Goal: Information Seeking & Learning: Check status

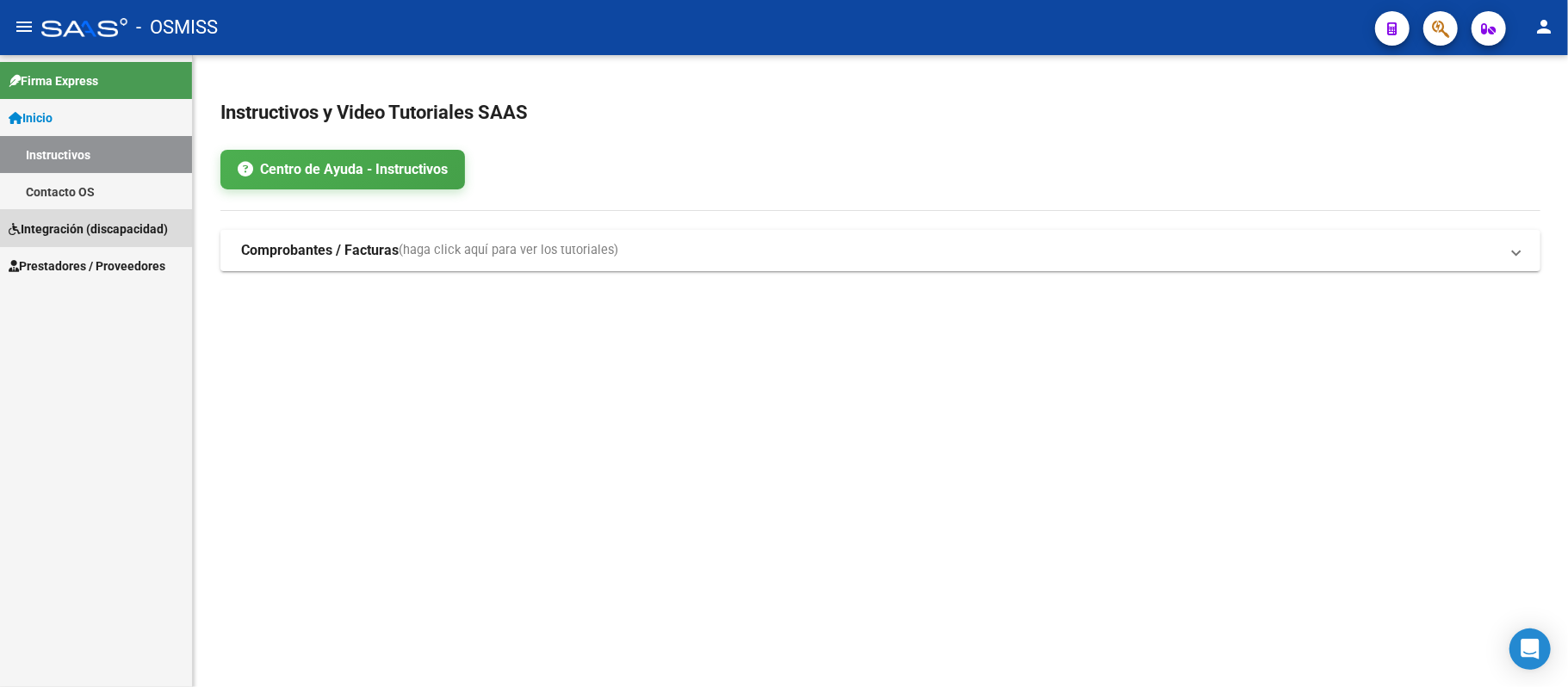
click at [84, 227] on span "Integración (discapacidad)" at bounding box center [88, 228] width 159 height 19
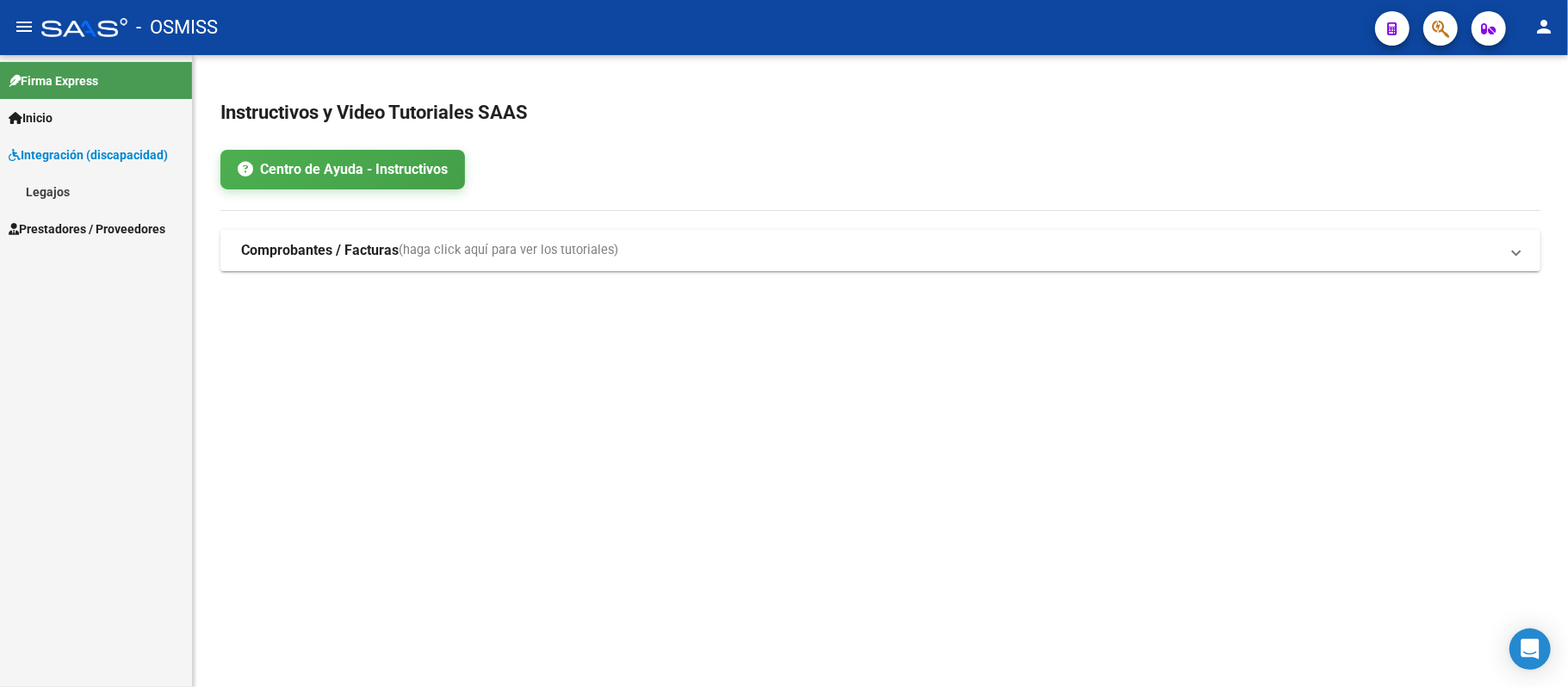
click at [92, 225] on span "Prestadores / Proveedores" at bounding box center [87, 228] width 157 height 19
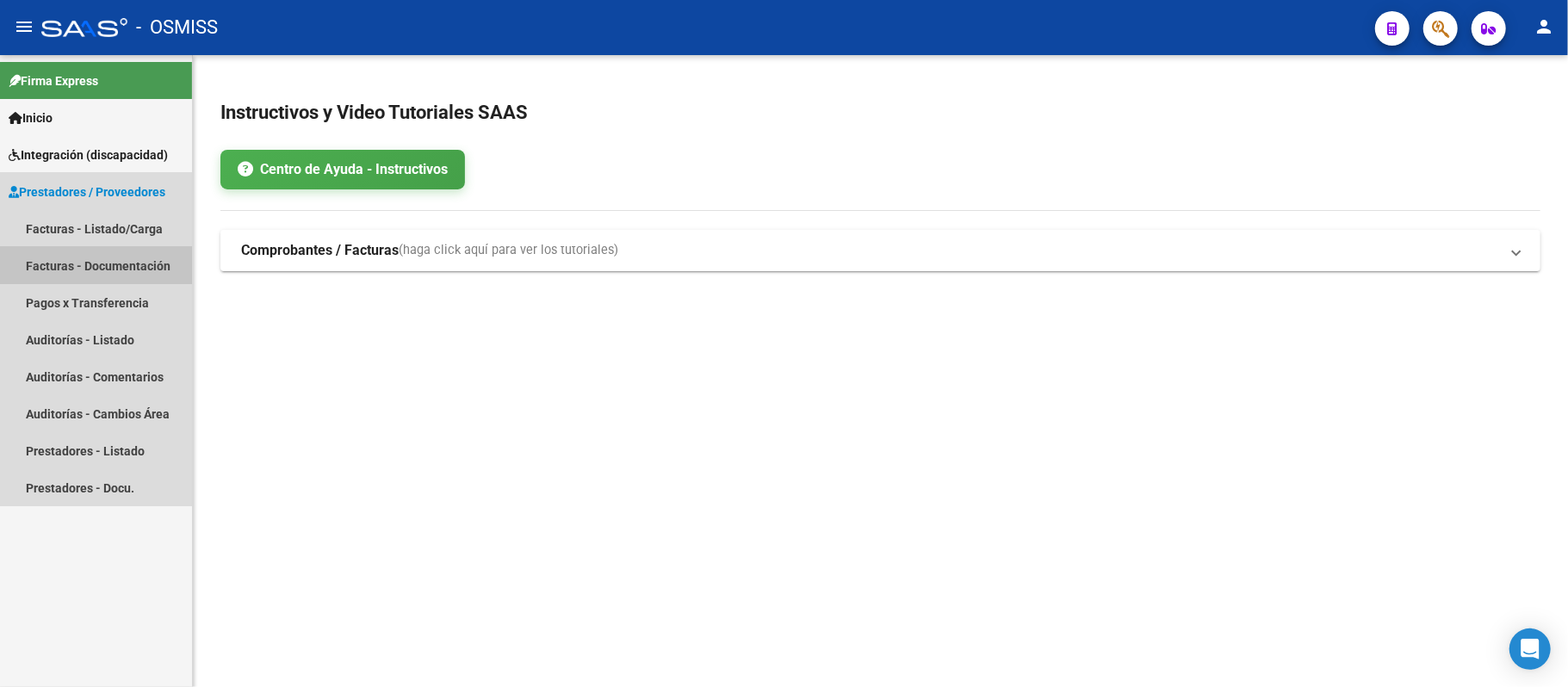
click at [91, 256] on link "Facturas - Documentación" at bounding box center [96, 266] width 192 height 37
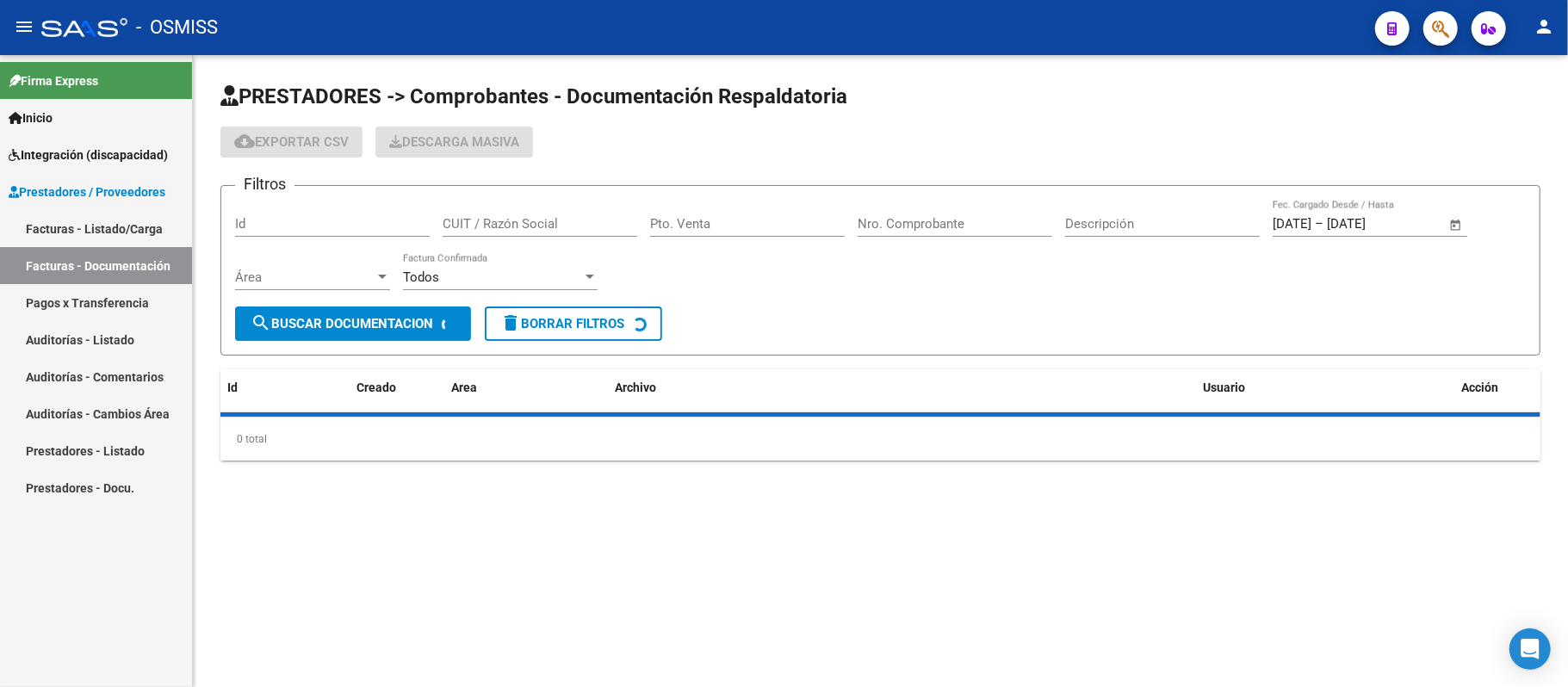
click at [95, 220] on link "Facturas - Listado/Carga" at bounding box center [96, 229] width 192 height 37
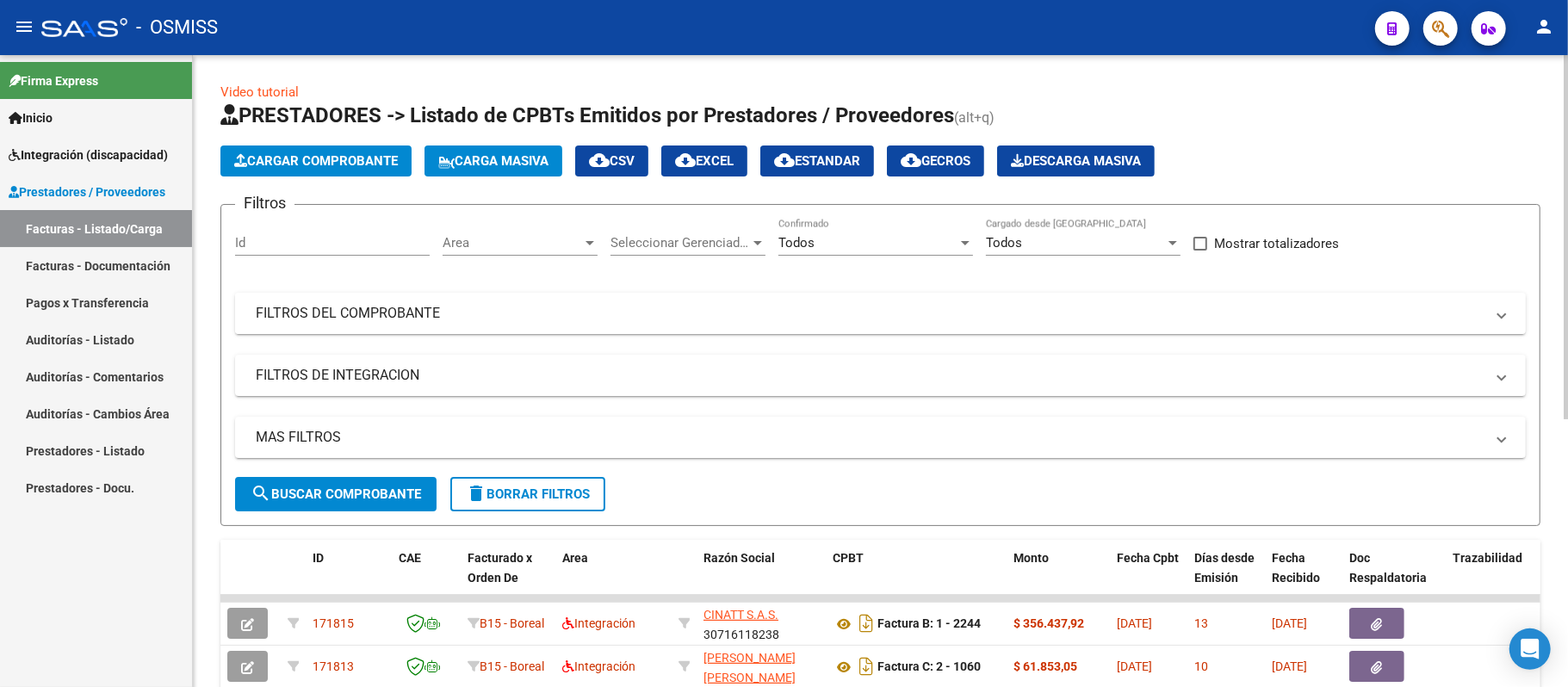
click at [490, 293] on mat-expansion-panel-header "FILTROS DEL COMPROBANTE" at bounding box center [880, 313] width 1290 height 41
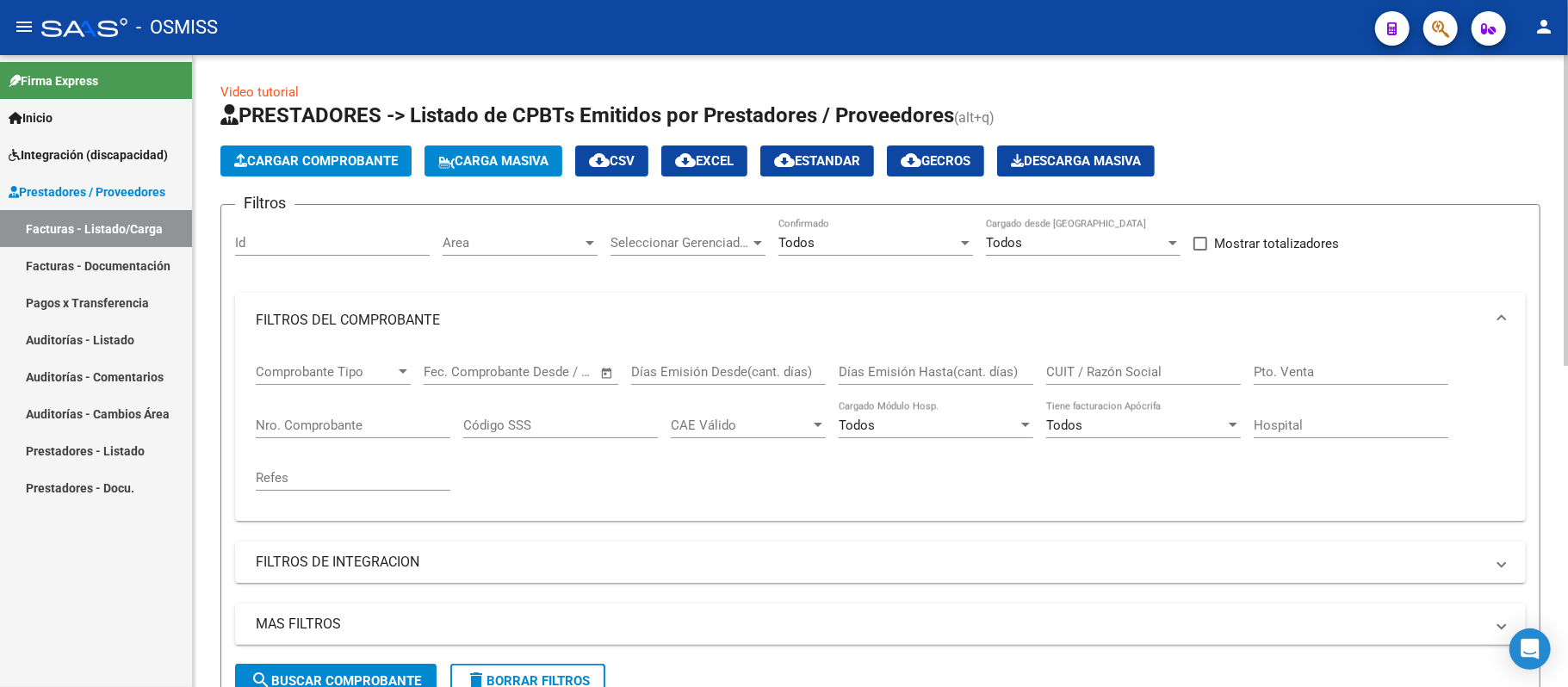
click at [631, 417] on input "Código SSS" at bounding box center [560, 425] width 195 height 16
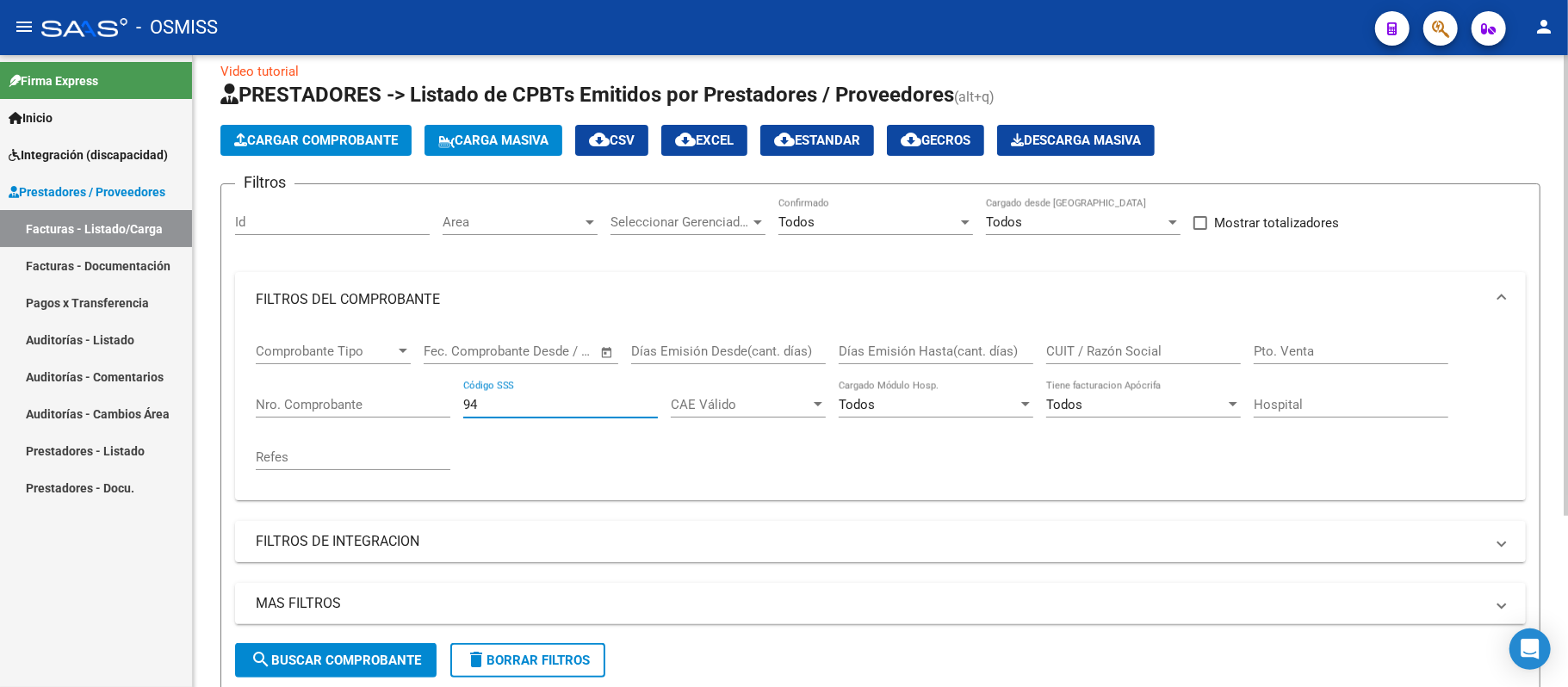
scroll to position [7, 0]
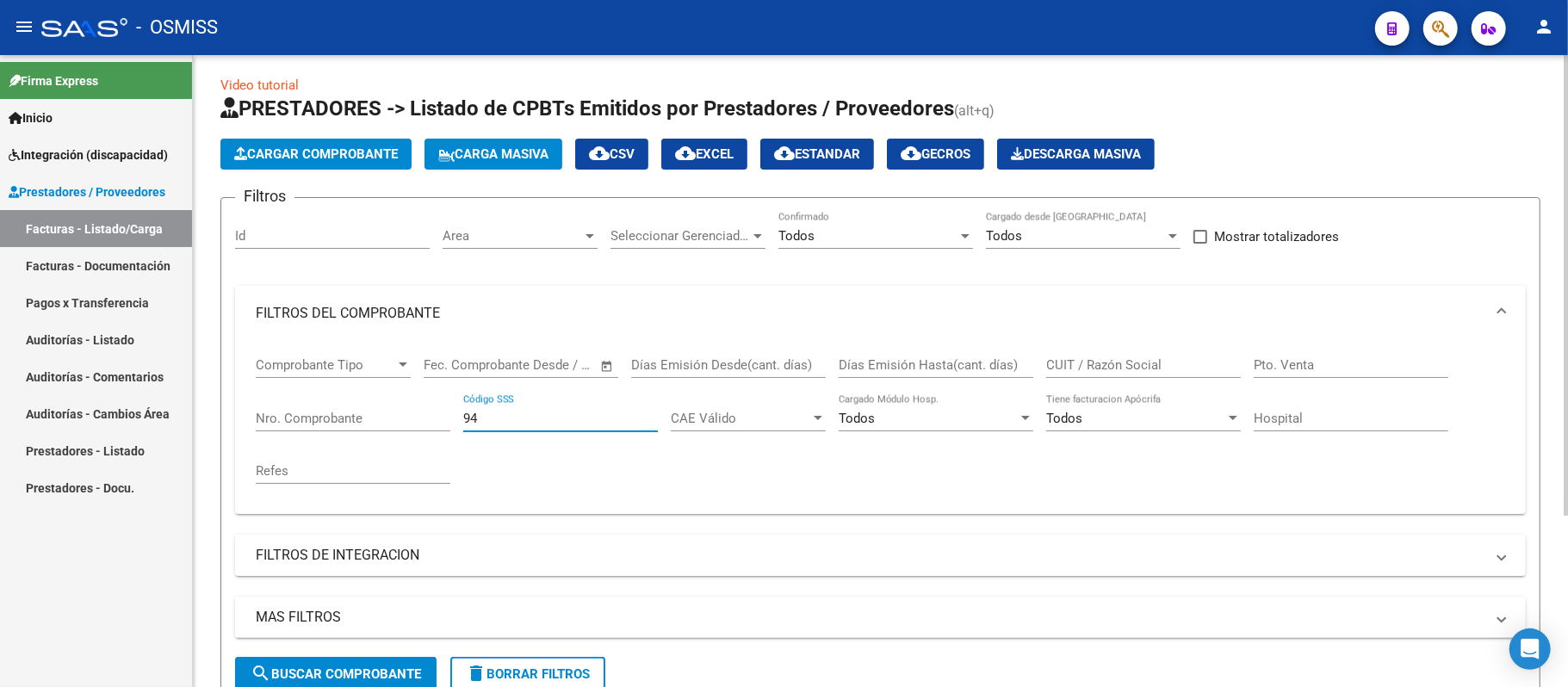
type input "9"
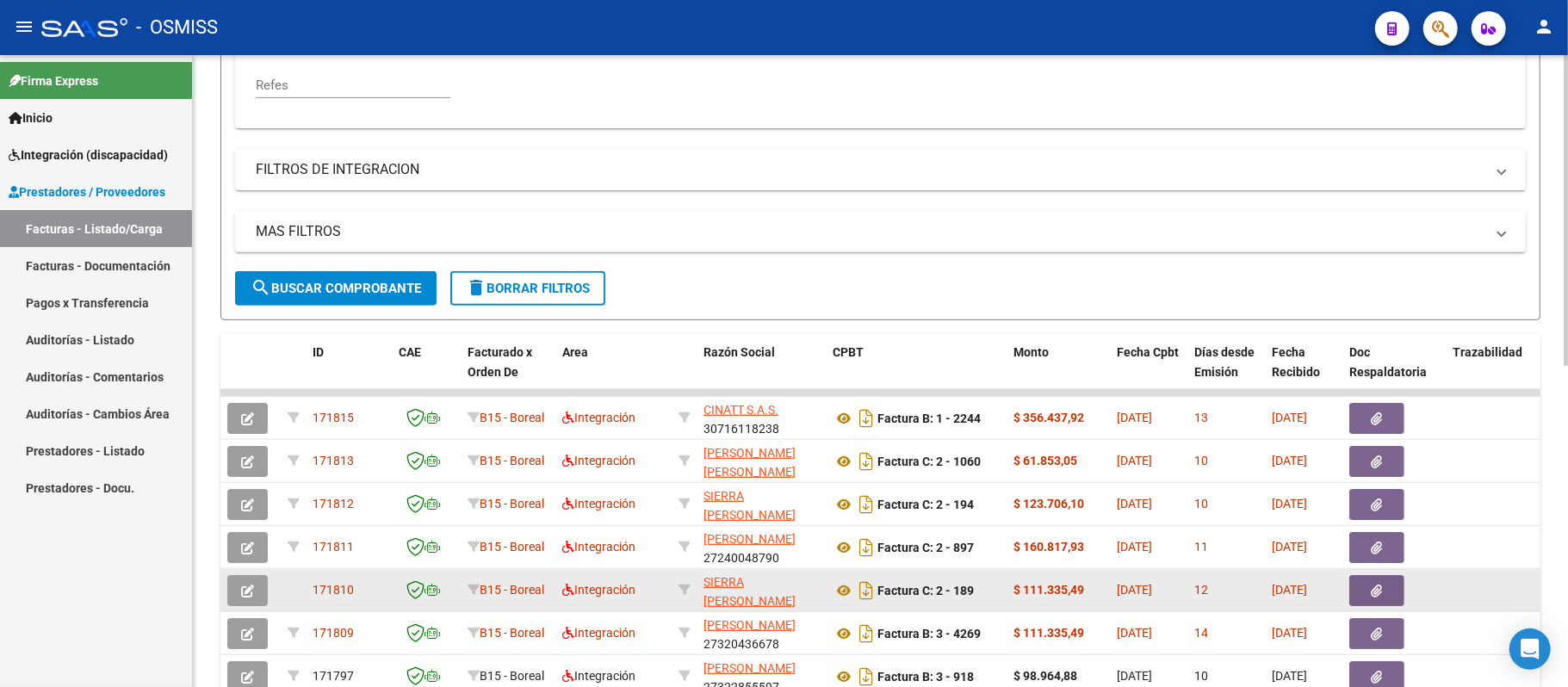
scroll to position [0, 0]
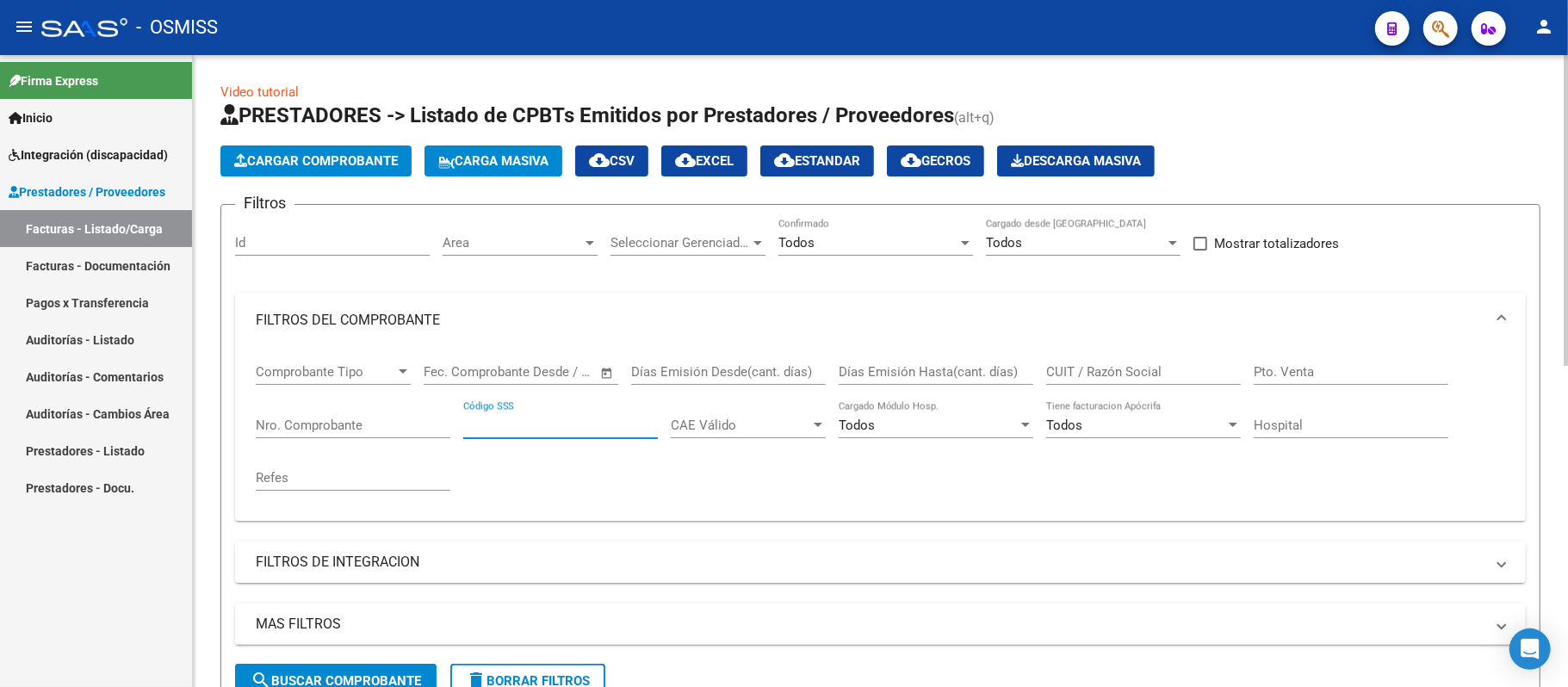
click at [1140, 364] on input "CUIT / Razón Social" at bounding box center [1143, 372] width 195 height 16
click at [1093, 363] on div "ic CUIT / Razón Social" at bounding box center [1143, 366] width 195 height 37
type input "i"
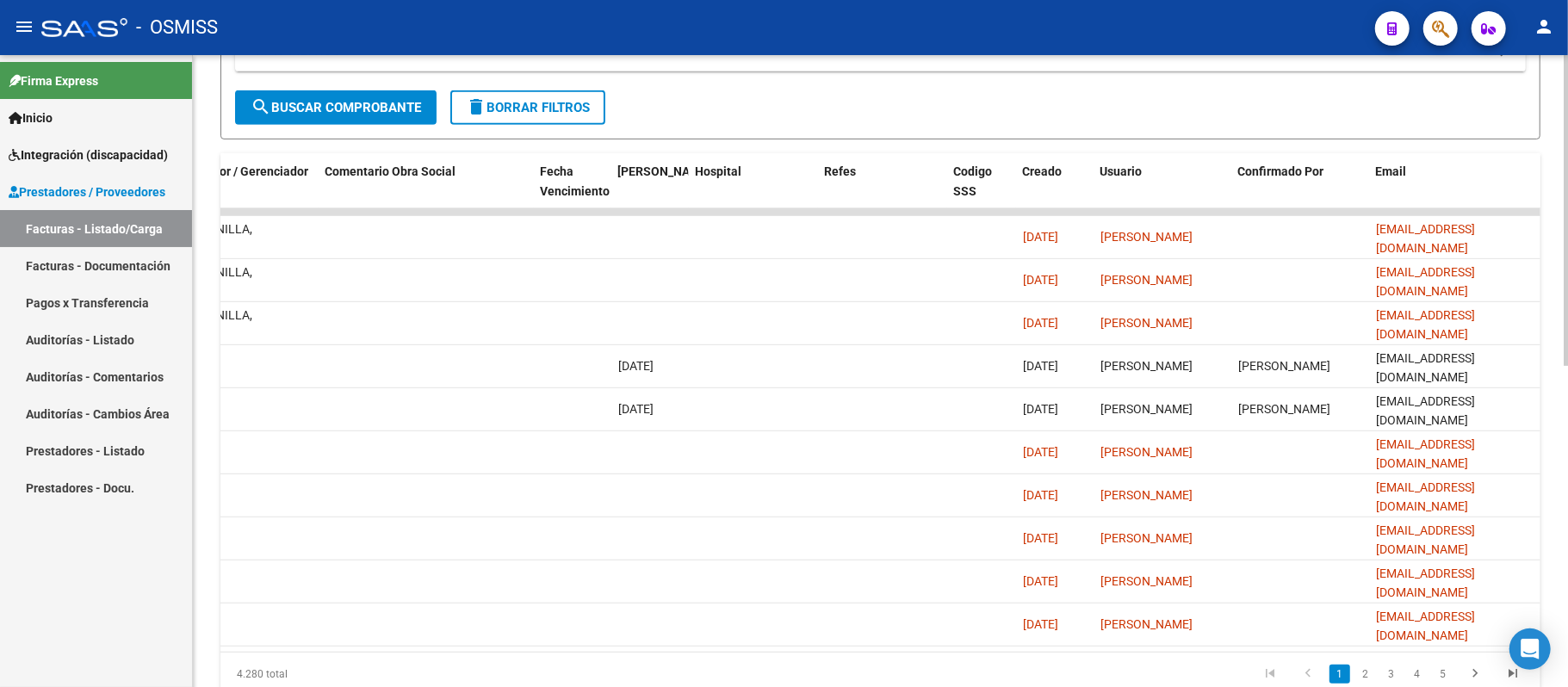
scroll to position [654, 0]
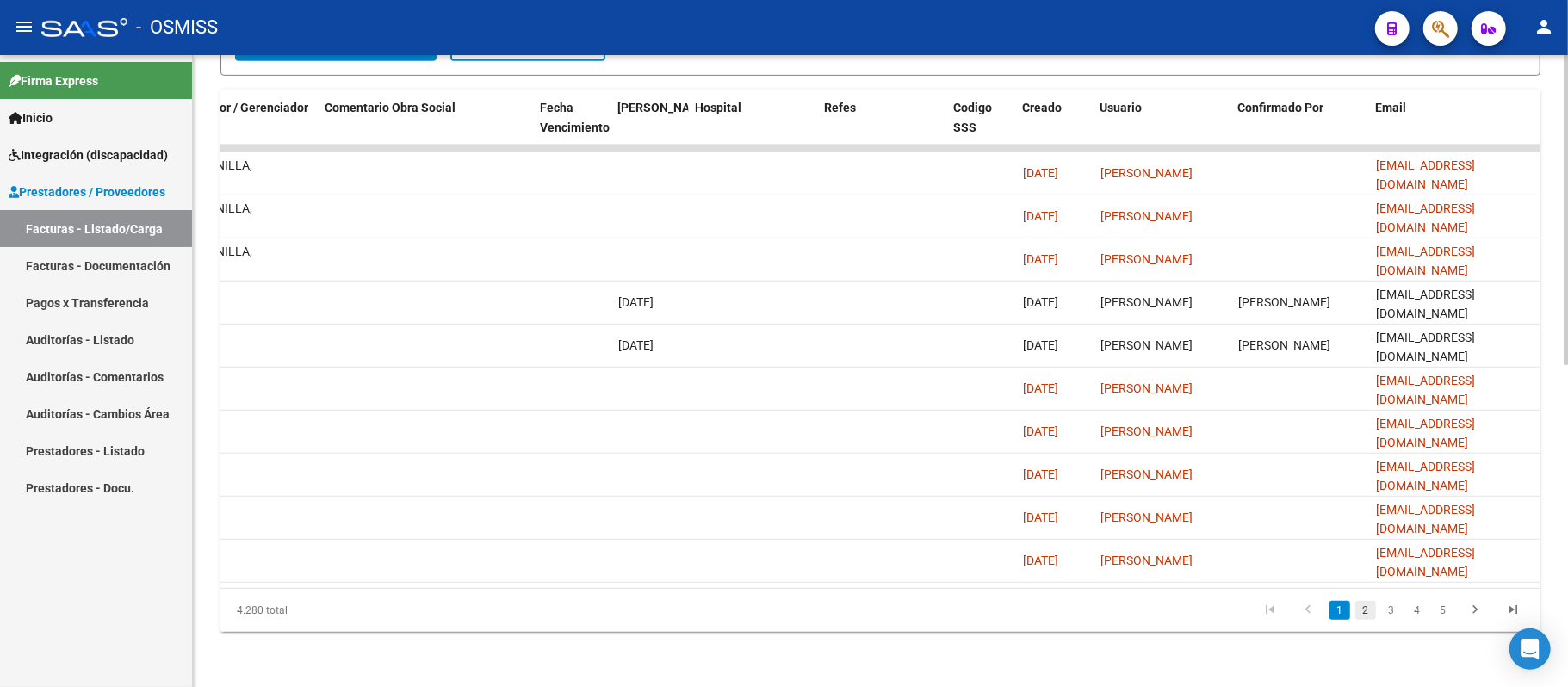
click at [1360, 609] on link "2" at bounding box center [1364, 610] width 20 height 19
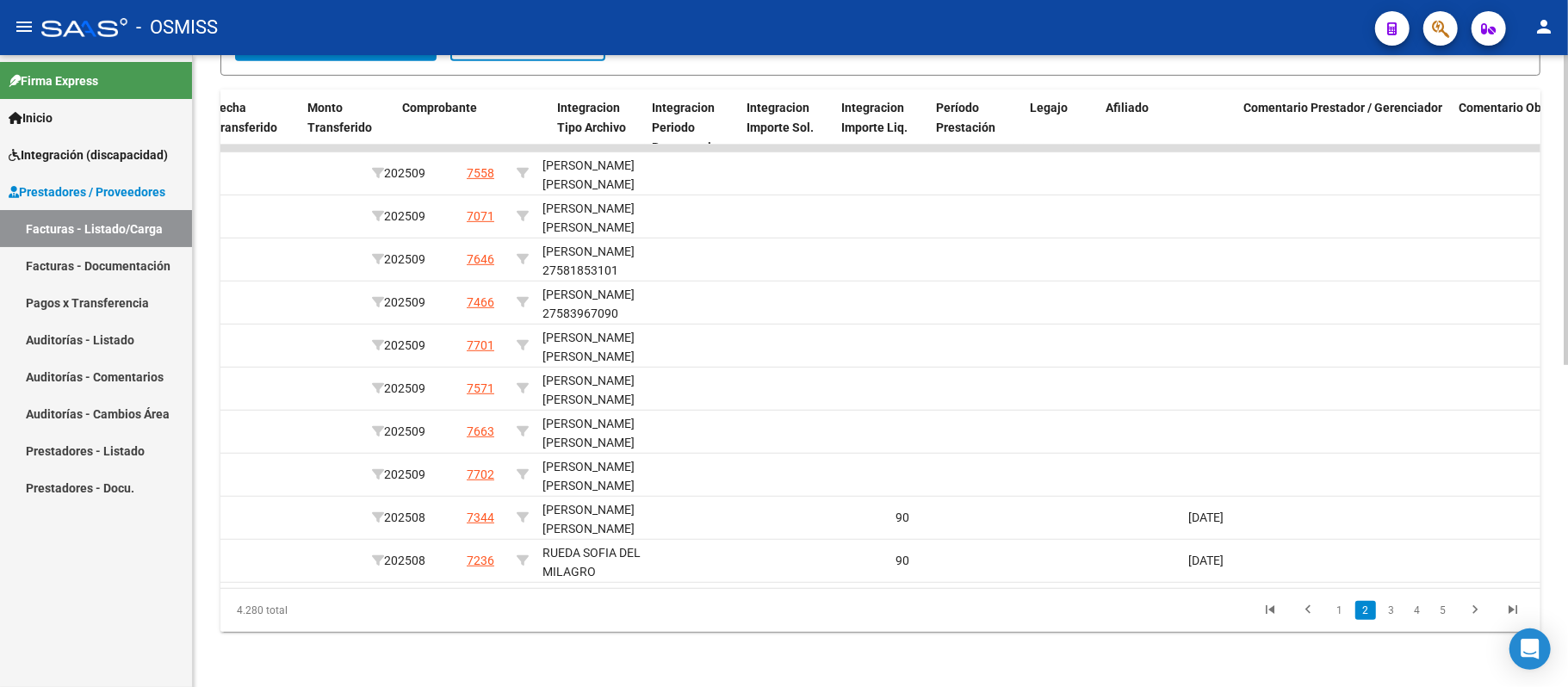
scroll to position [0, 2860]
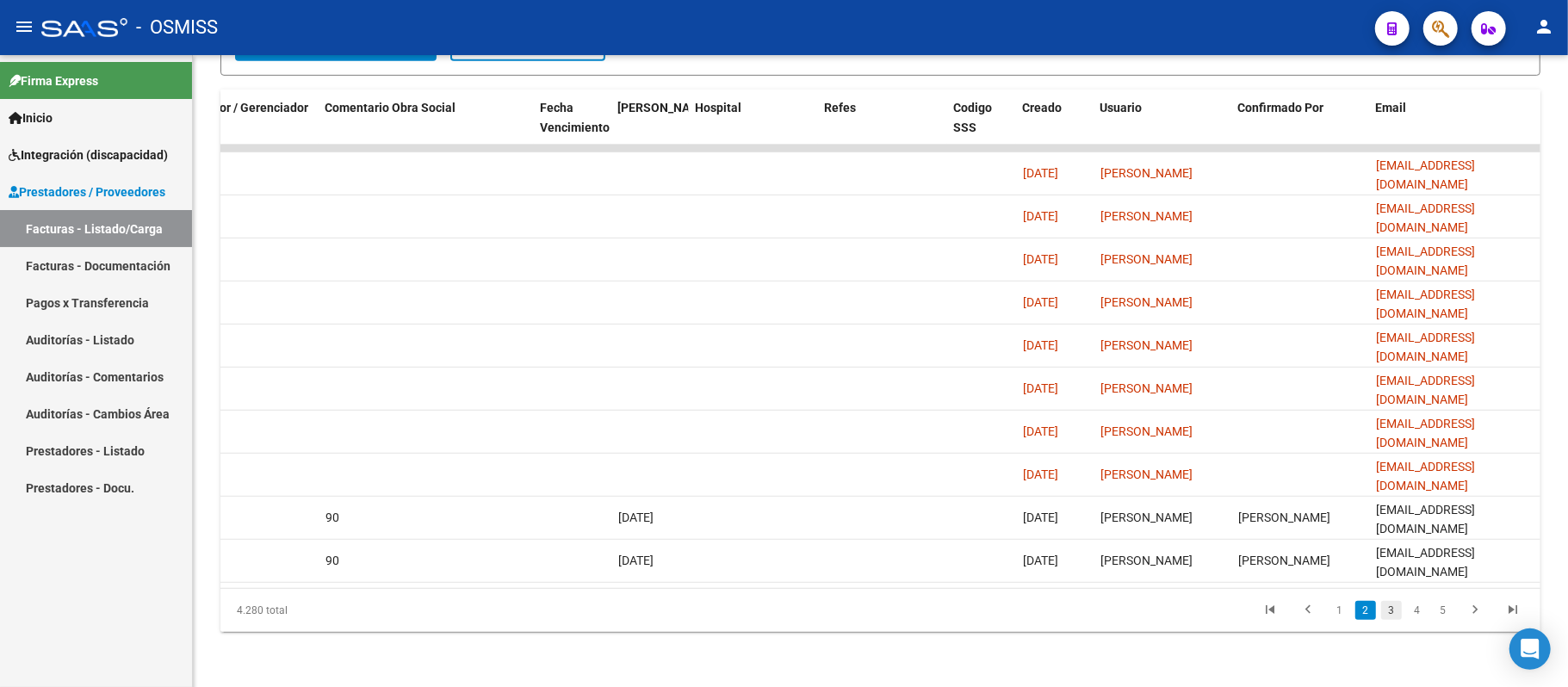
click at [1396, 614] on link "3" at bounding box center [1391, 610] width 20 height 19
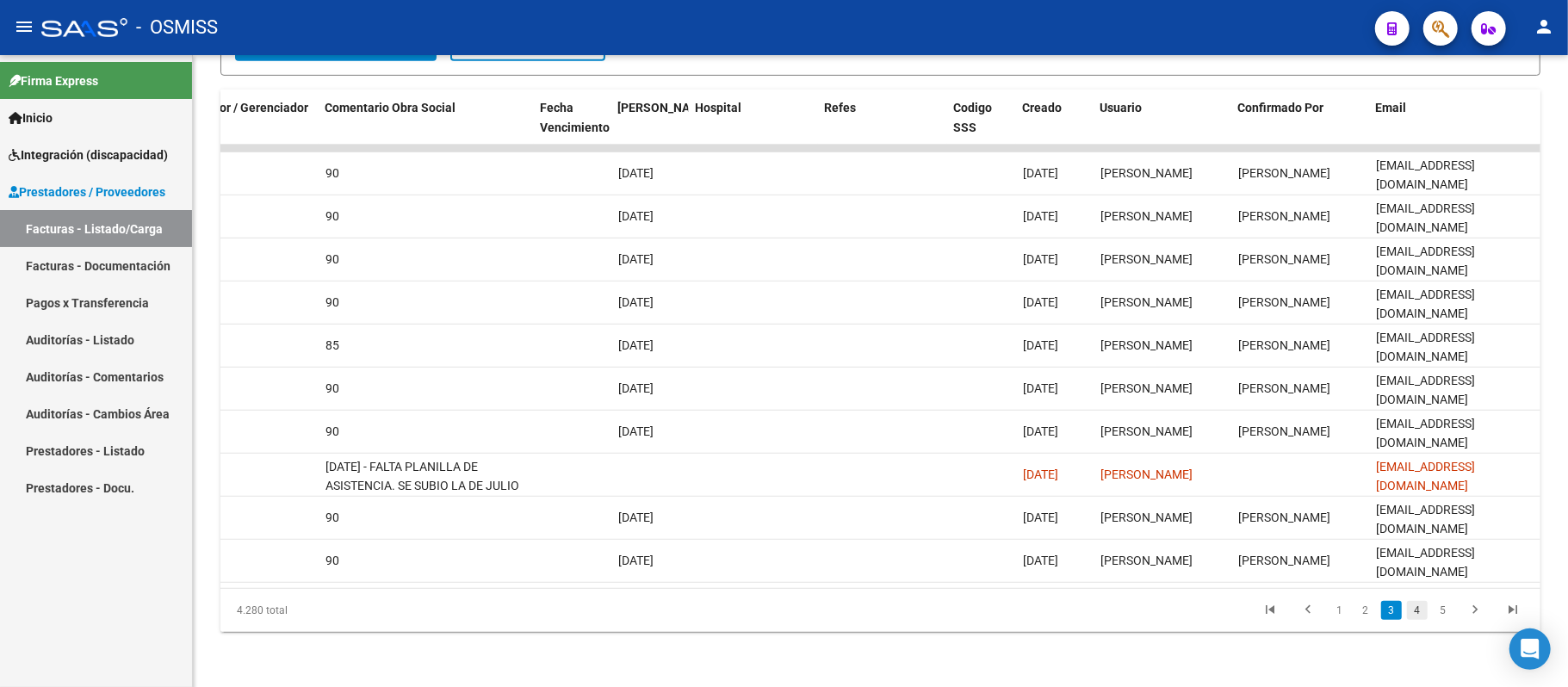
click at [1421, 604] on link "4" at bounding box center [1416, 610] width 20 height 19
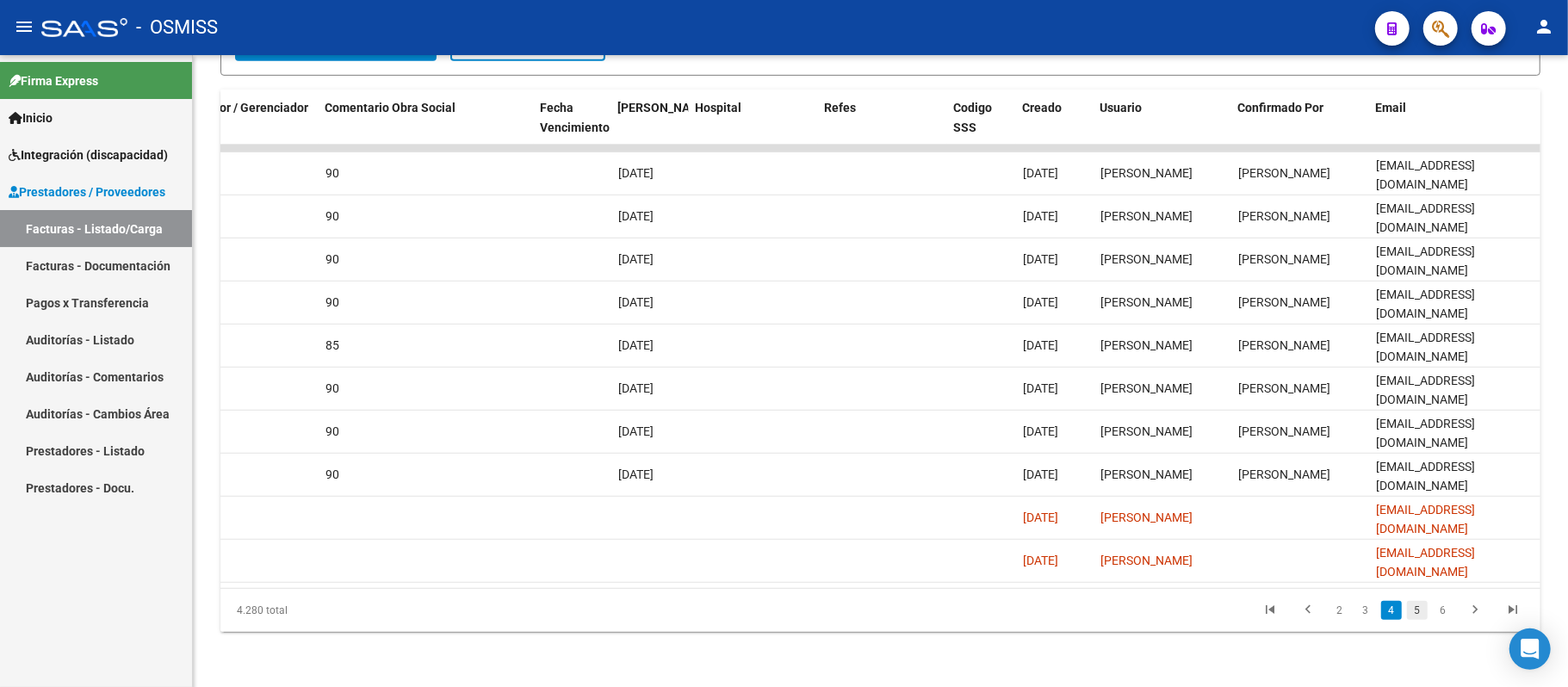
click at [1412, 609] on link "5" at bounding box center [1416, 610] width 20 height 19
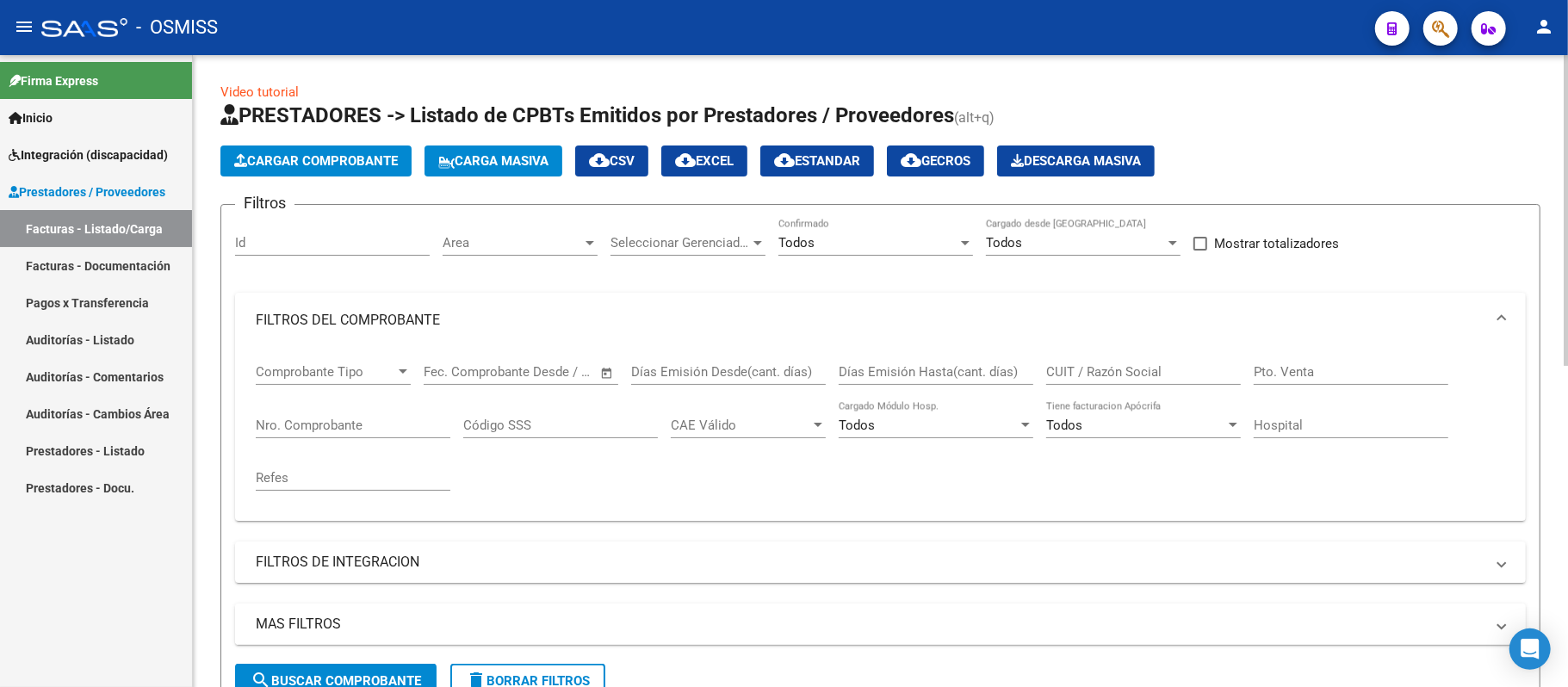
scroll to position [114, 0]
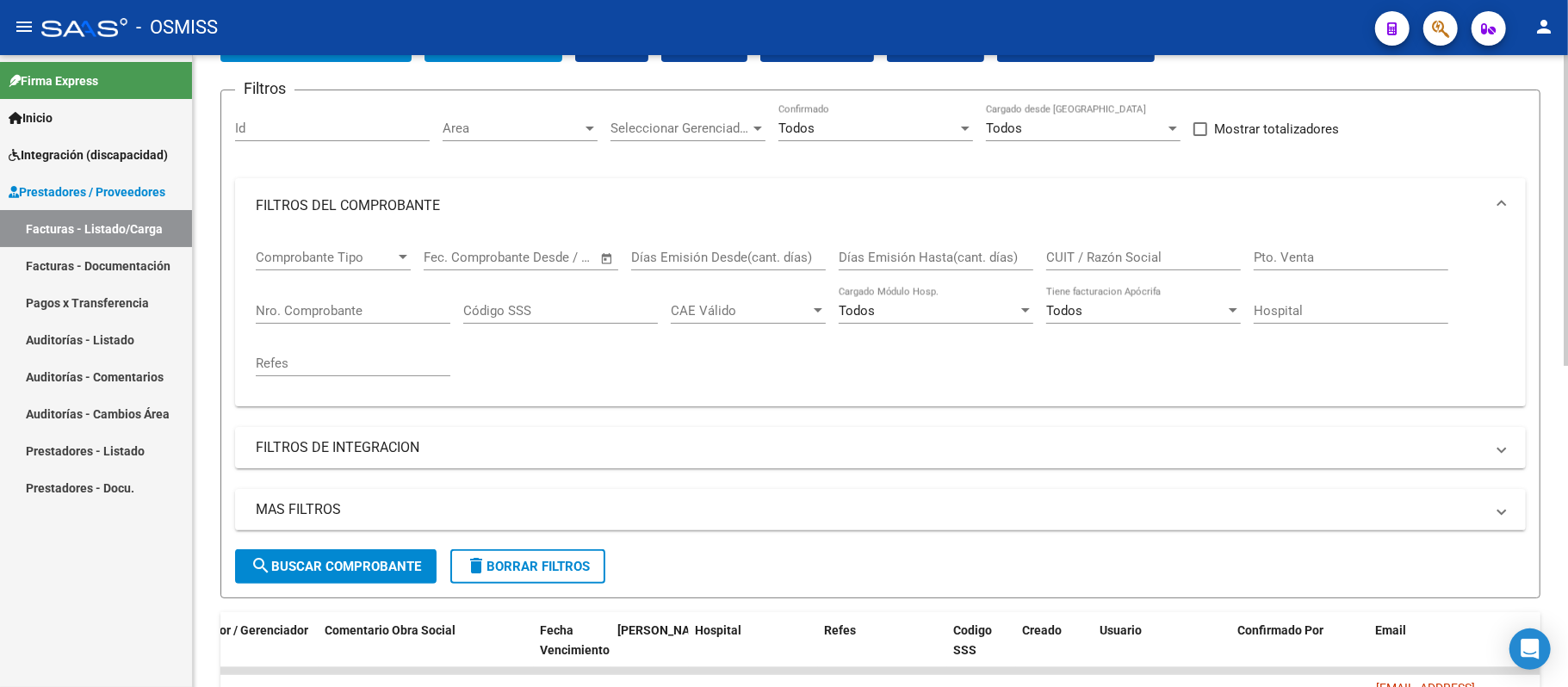
click at [404, 564] on span "search Buscar Comprobante" at bounding box center [335, 566] width 171 height 16
click at [1082, 260] on input "CUIT / Razón Social" at bounding box center [1143, 257] width 195 height 16
paste input "30715254243"
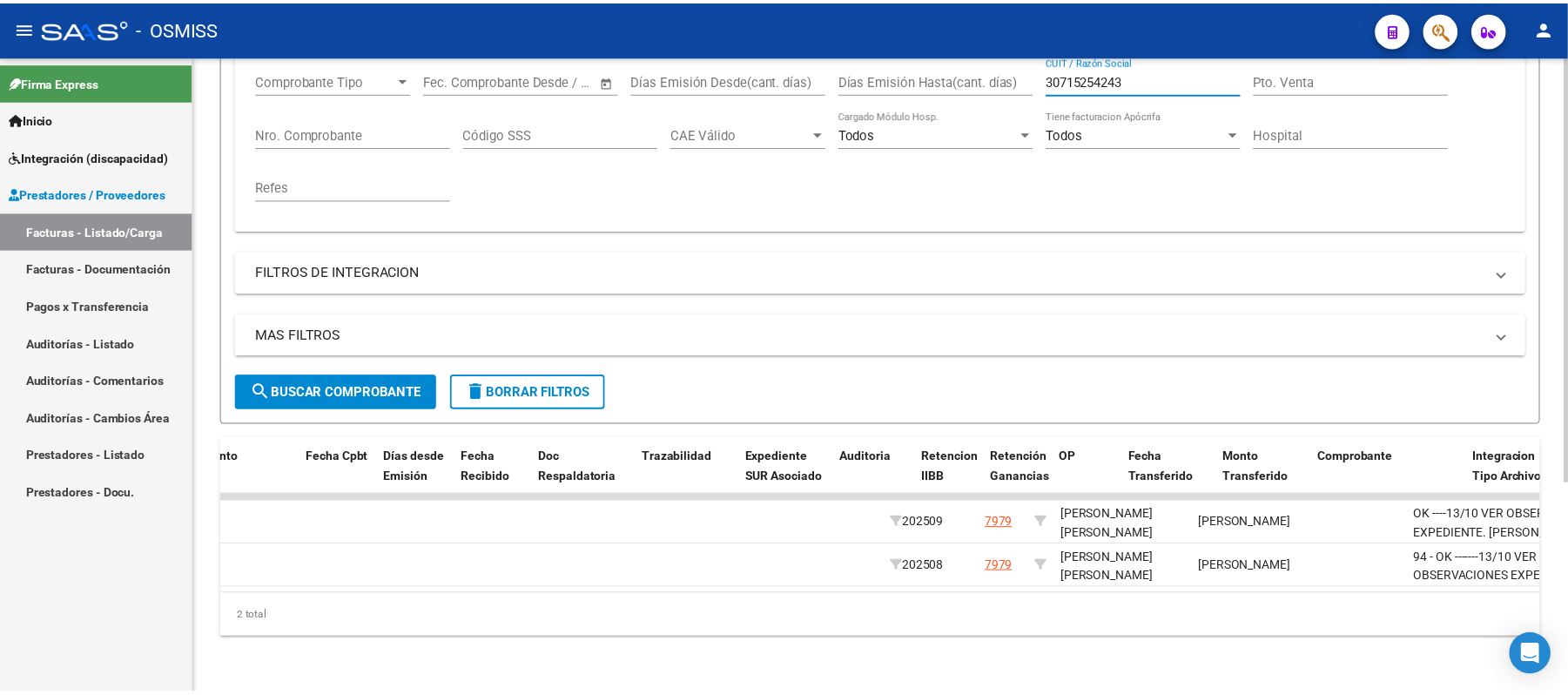
scroll to position [0, 0]
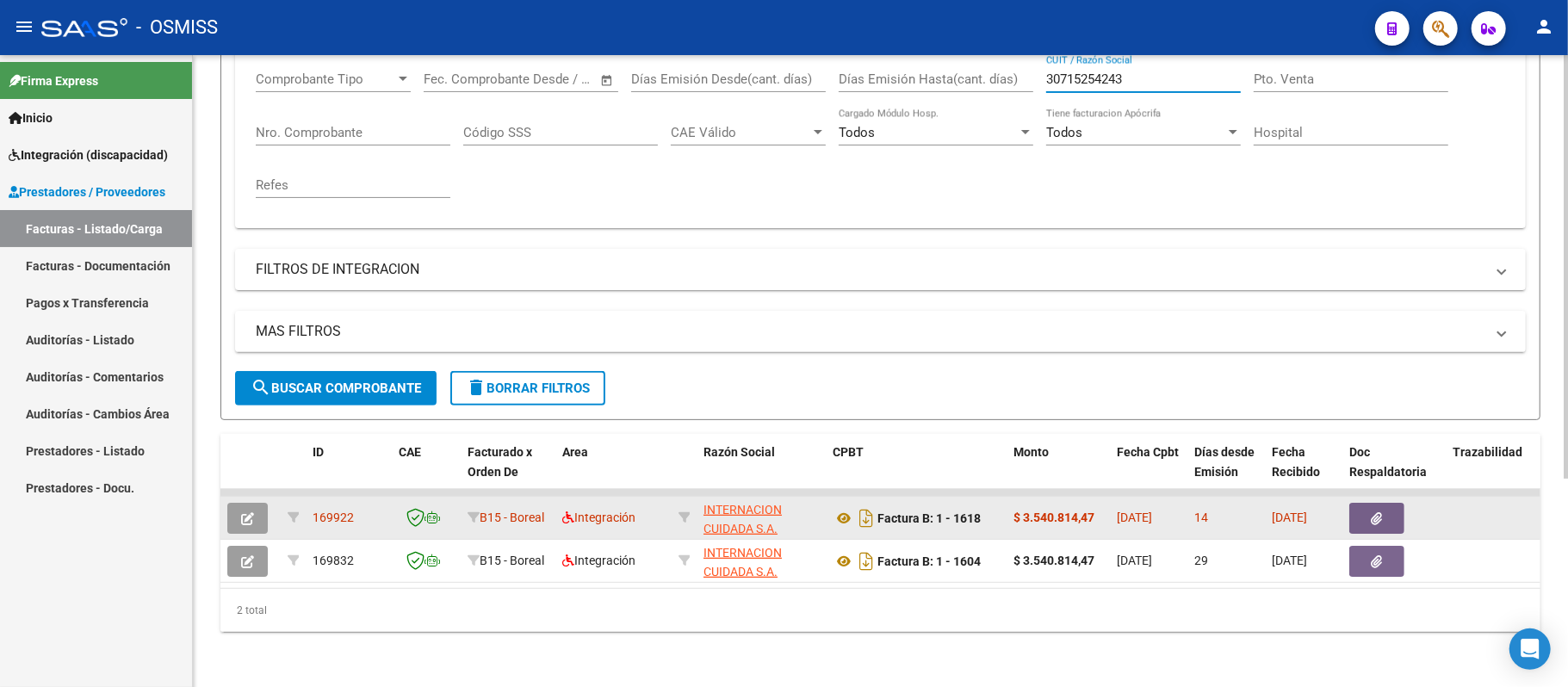
type input "30715254243"
click at [246, 513] on icon "button" at bounding box center [247, 518] width 13 height 13
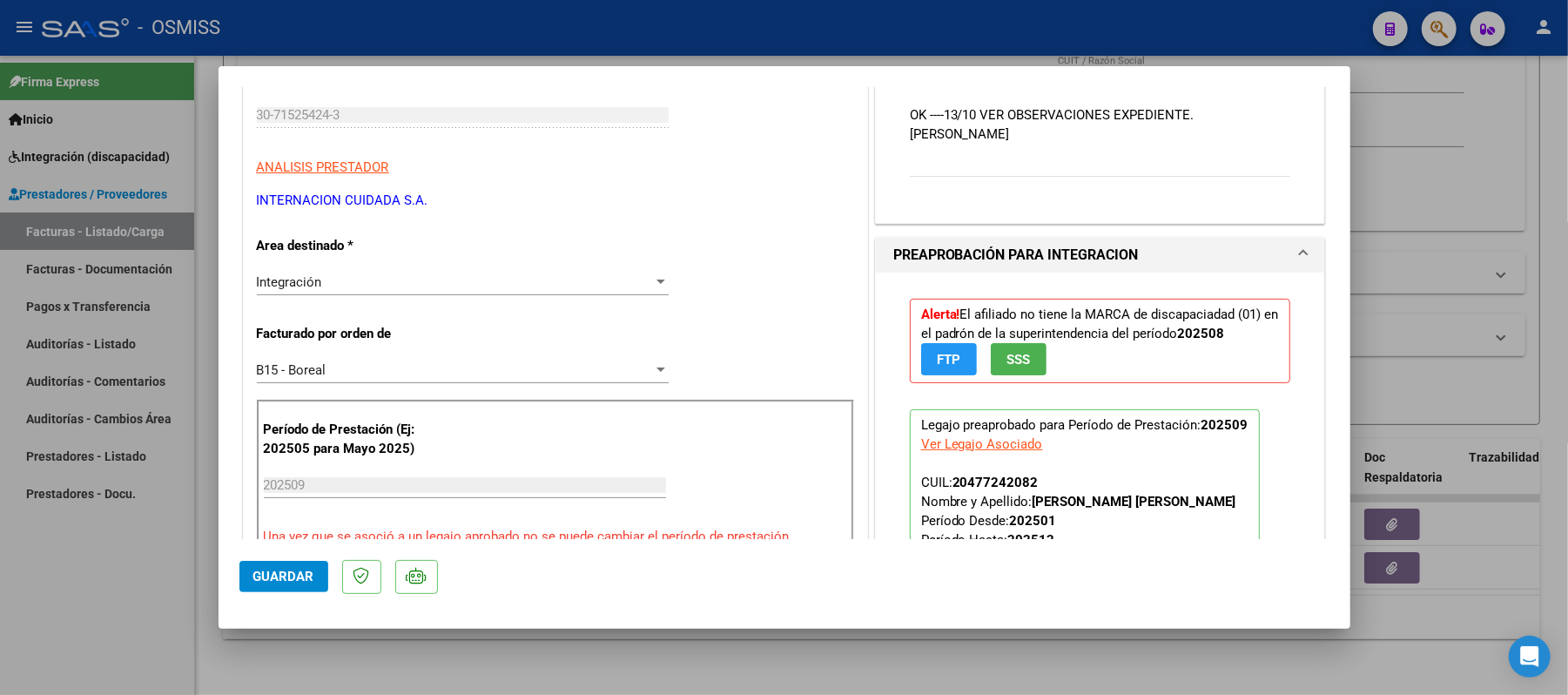
scroll to position [464, 0]
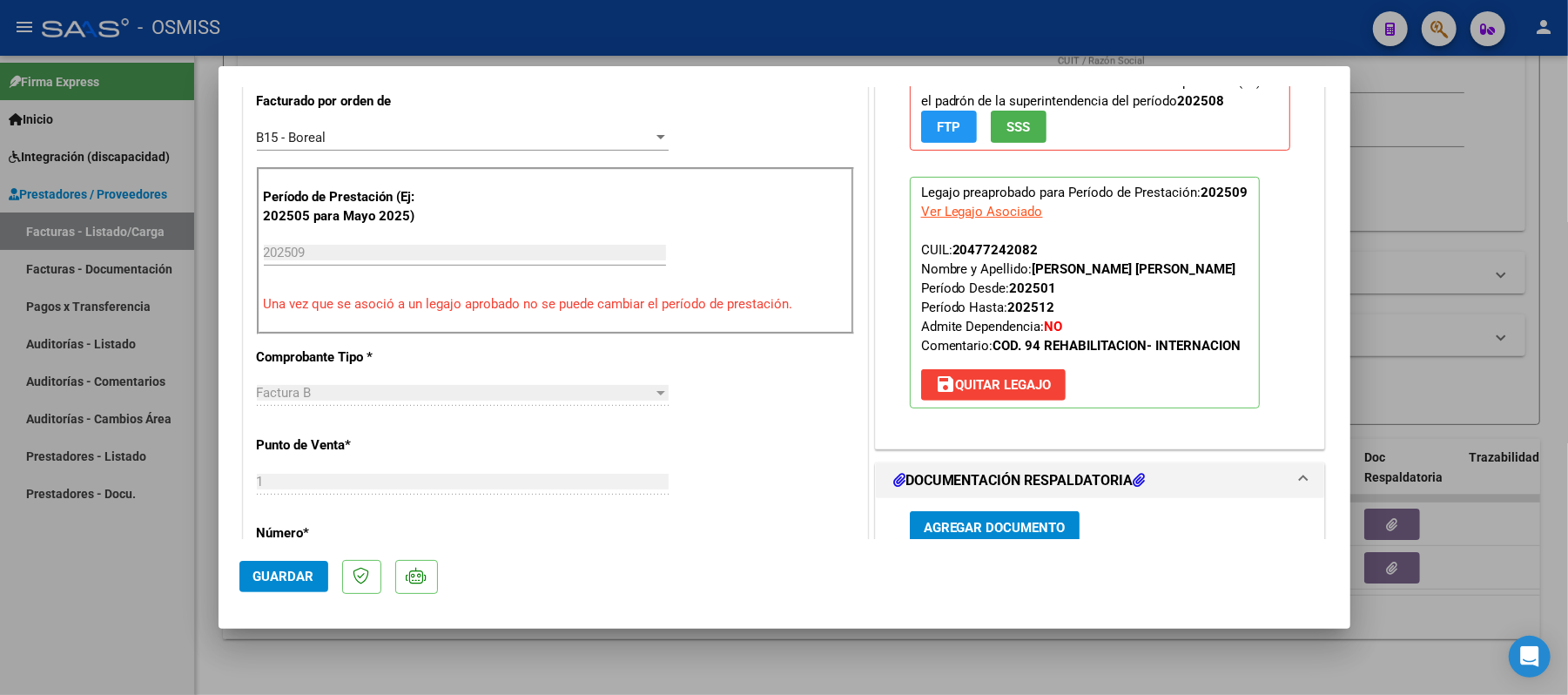
type input "$ 0,00"
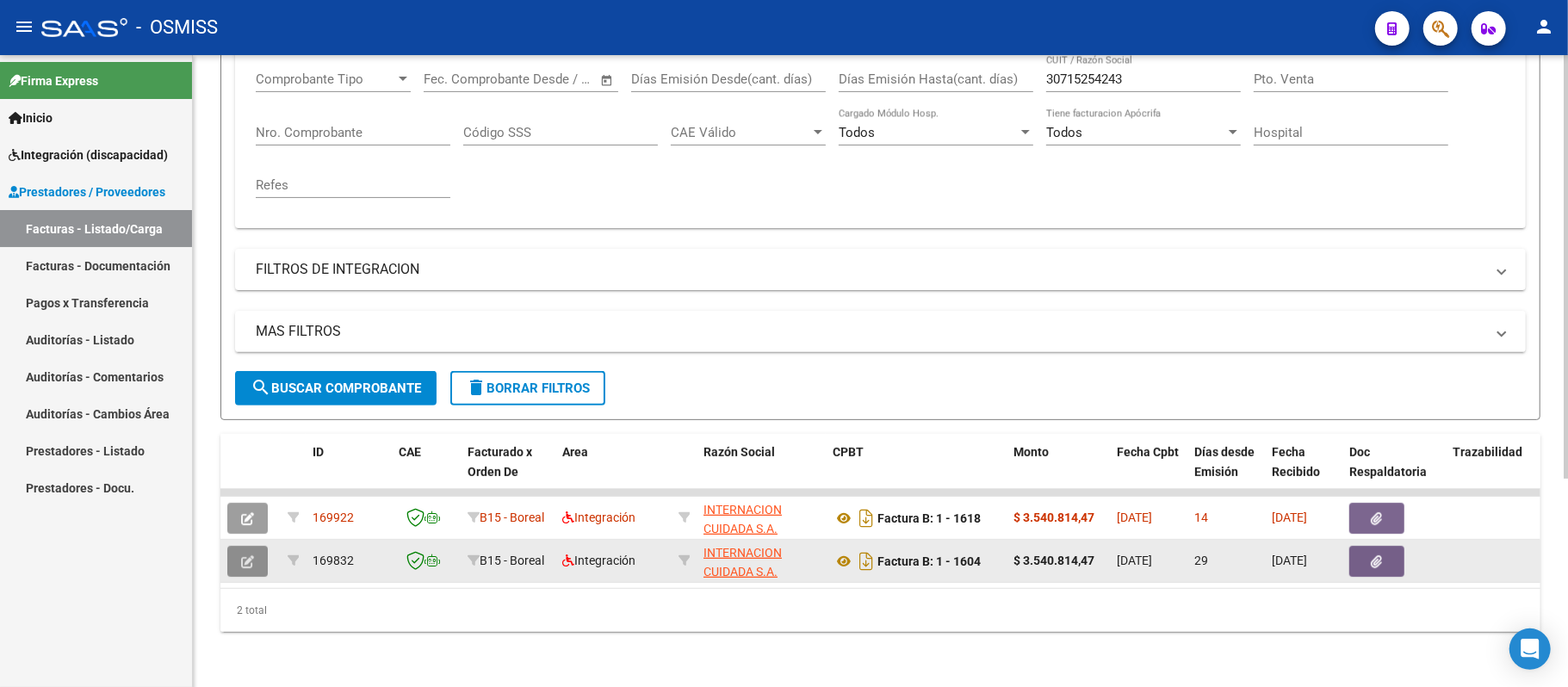
click at [241, 555] on icon "button" at bounding box center [247, 561] width 13 height 13
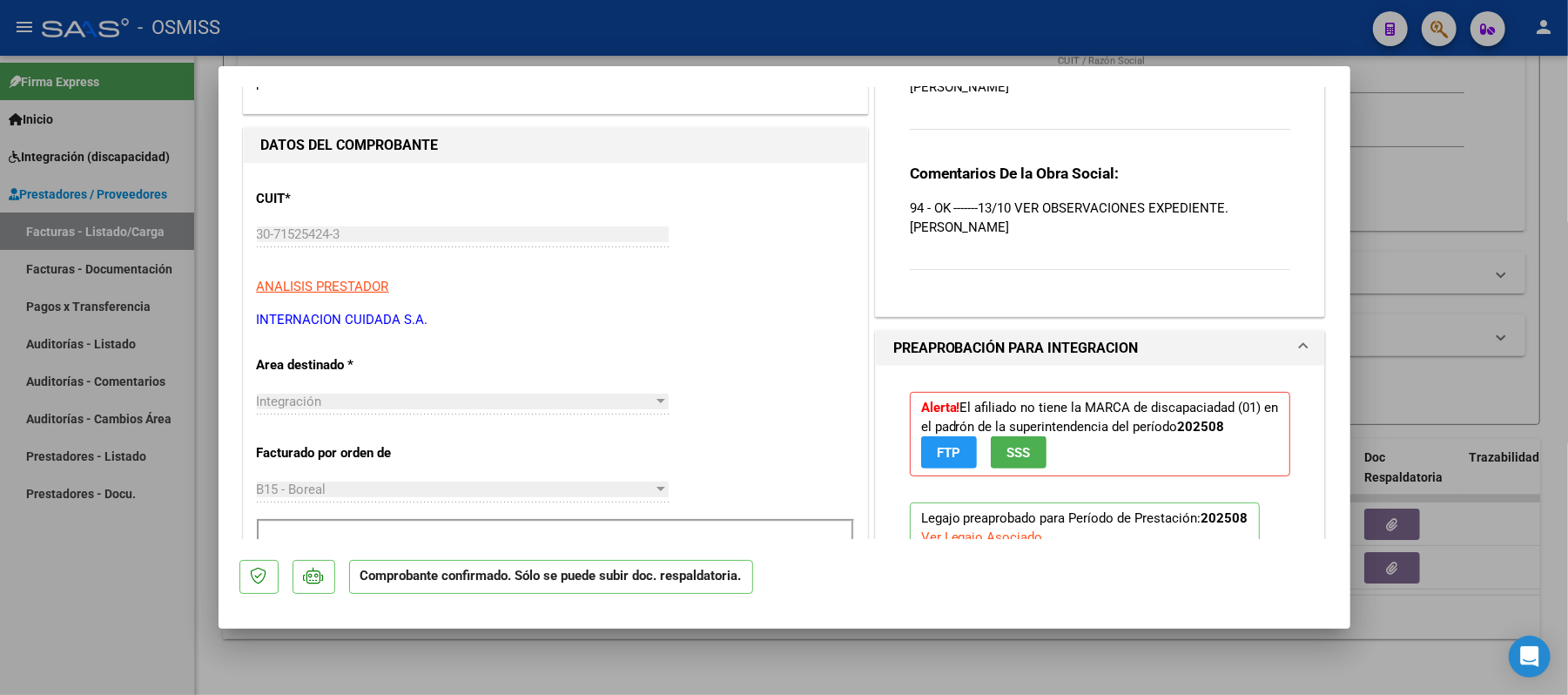
scroll to position [580, 0]
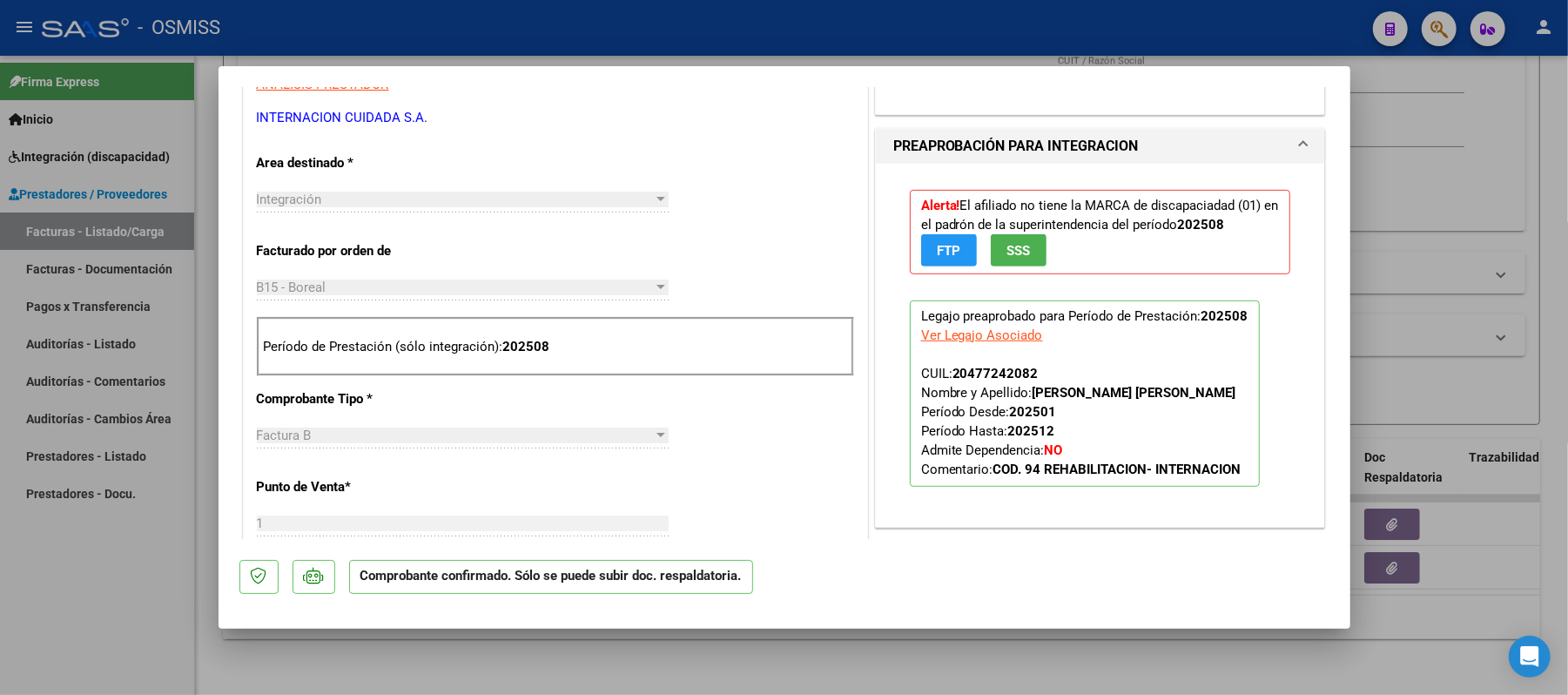
type input "$ 0,00"
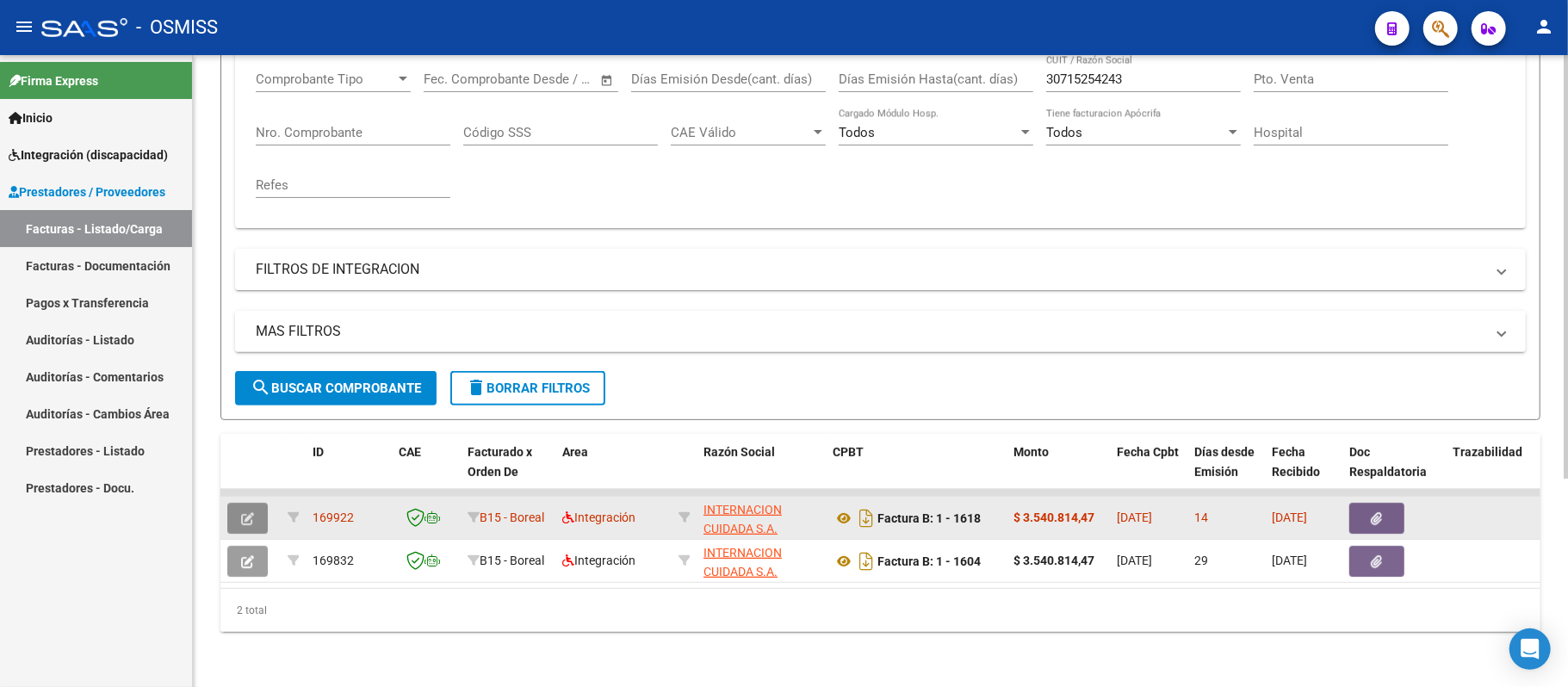
click at [254, 503] on button "button" at bounding box center [248, 518] width 41 height 31
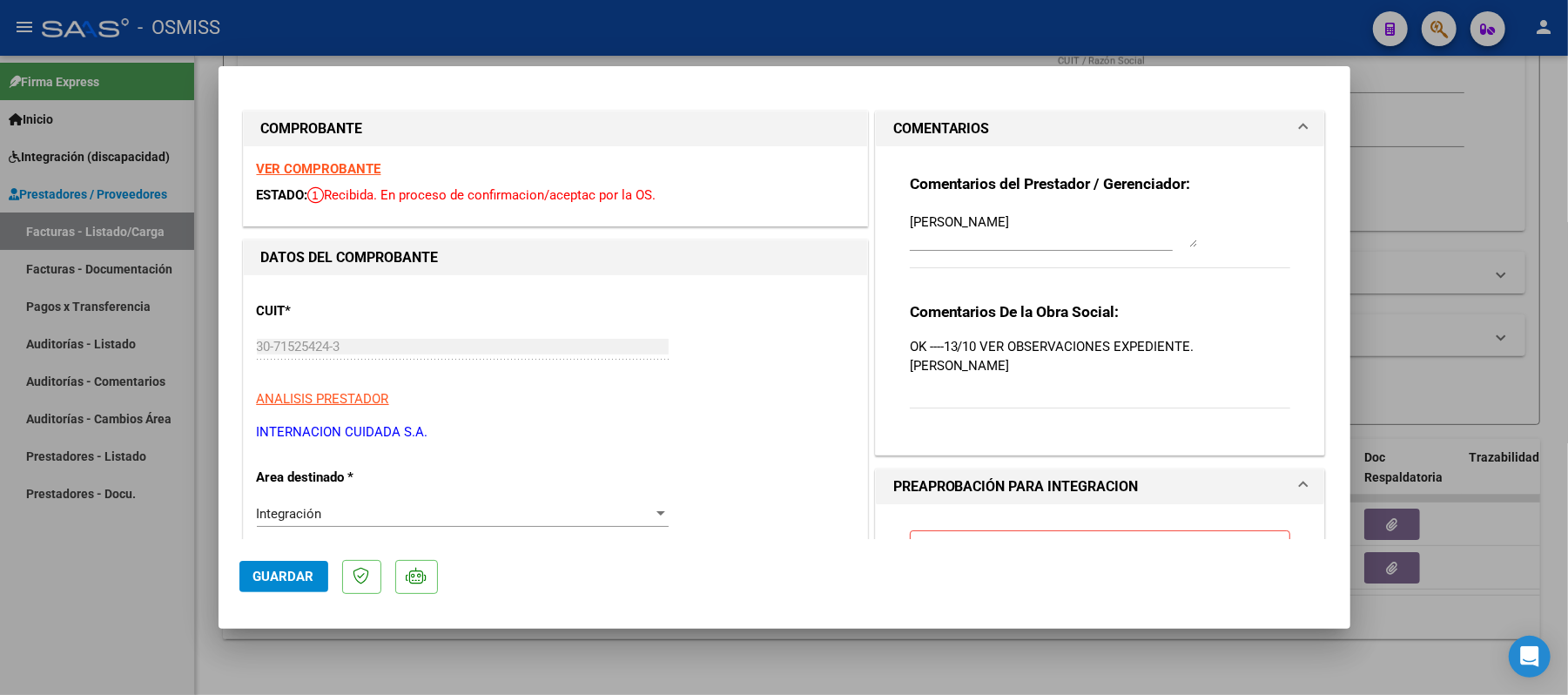
type input "$ 0,00"
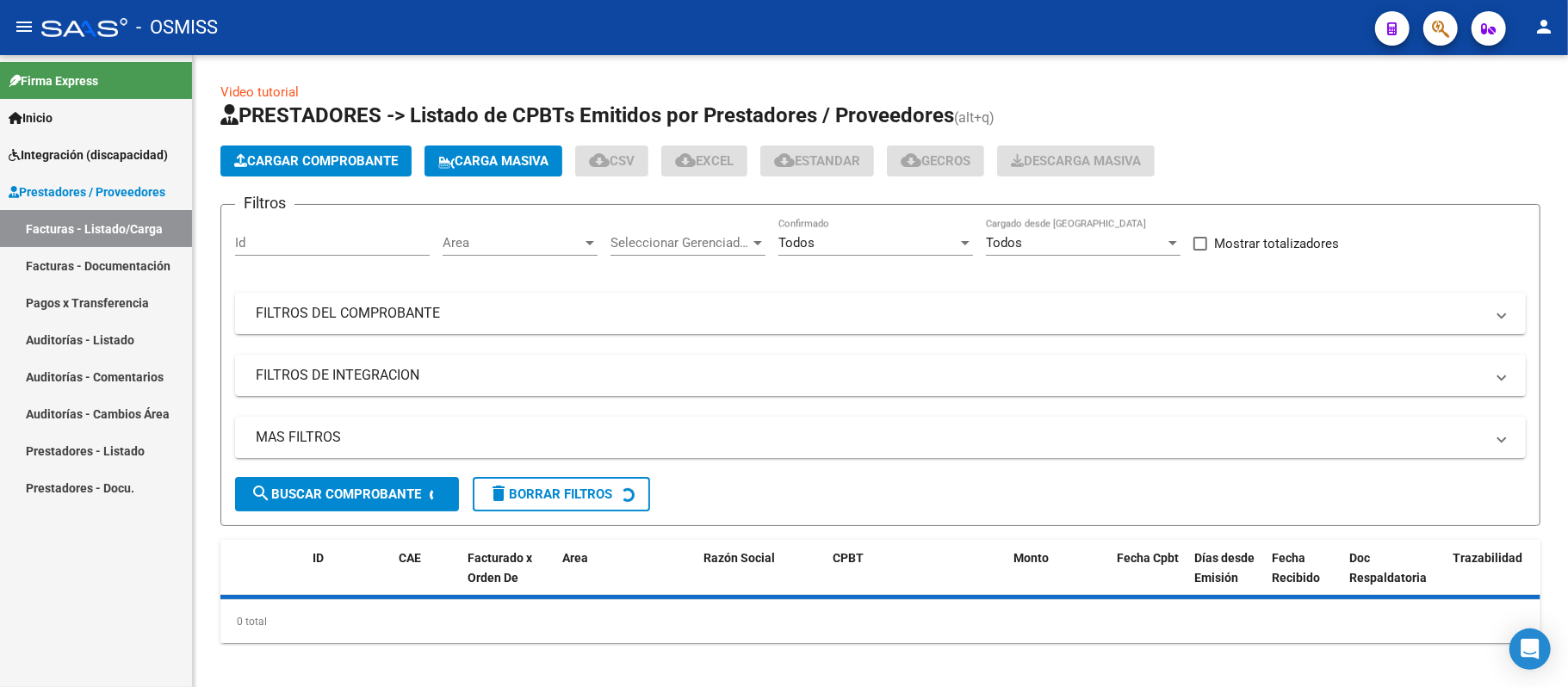
click at [91, 155] on span "Integración (discapacidad)" at bounding box center [88, 154] width 159 height 19
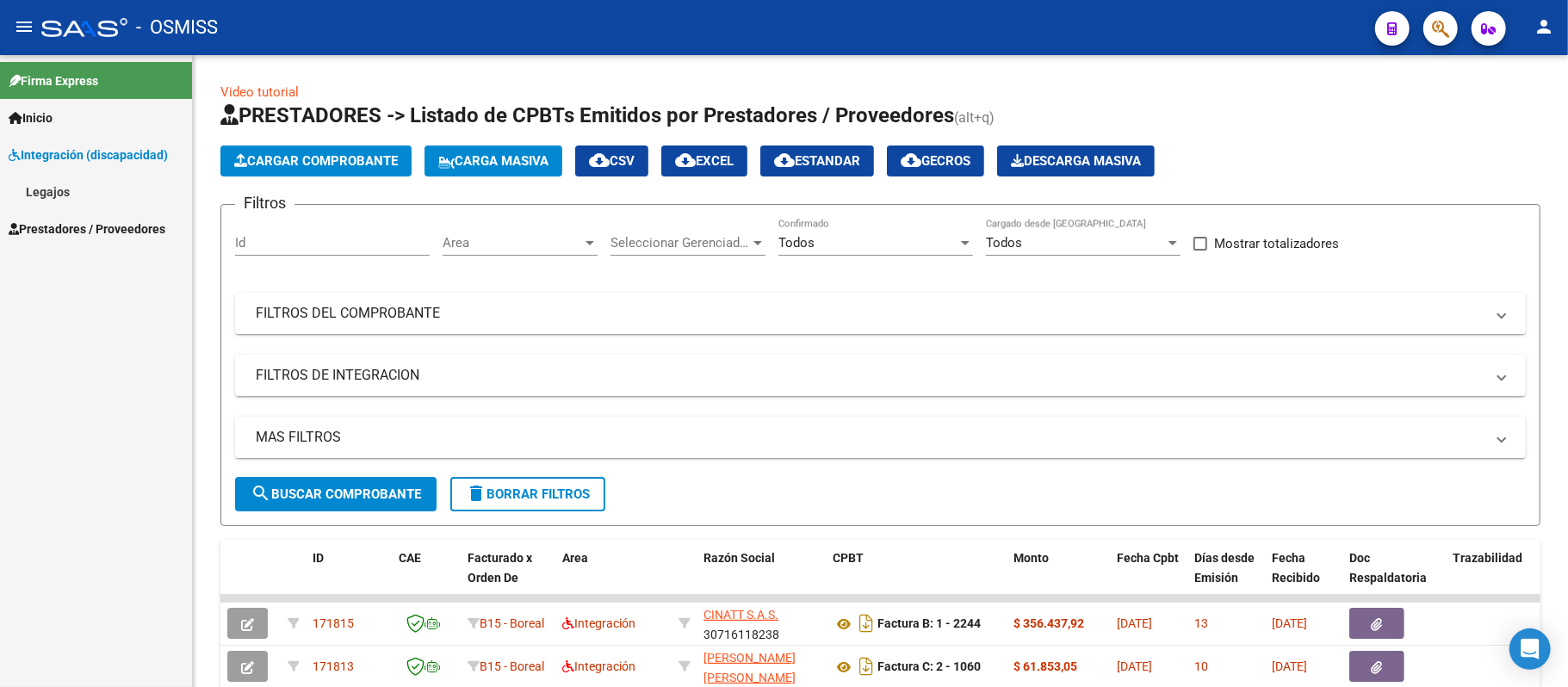
click at [50, 193] on link "Legajos" at bounding box center [96, 192] width 192 height 37
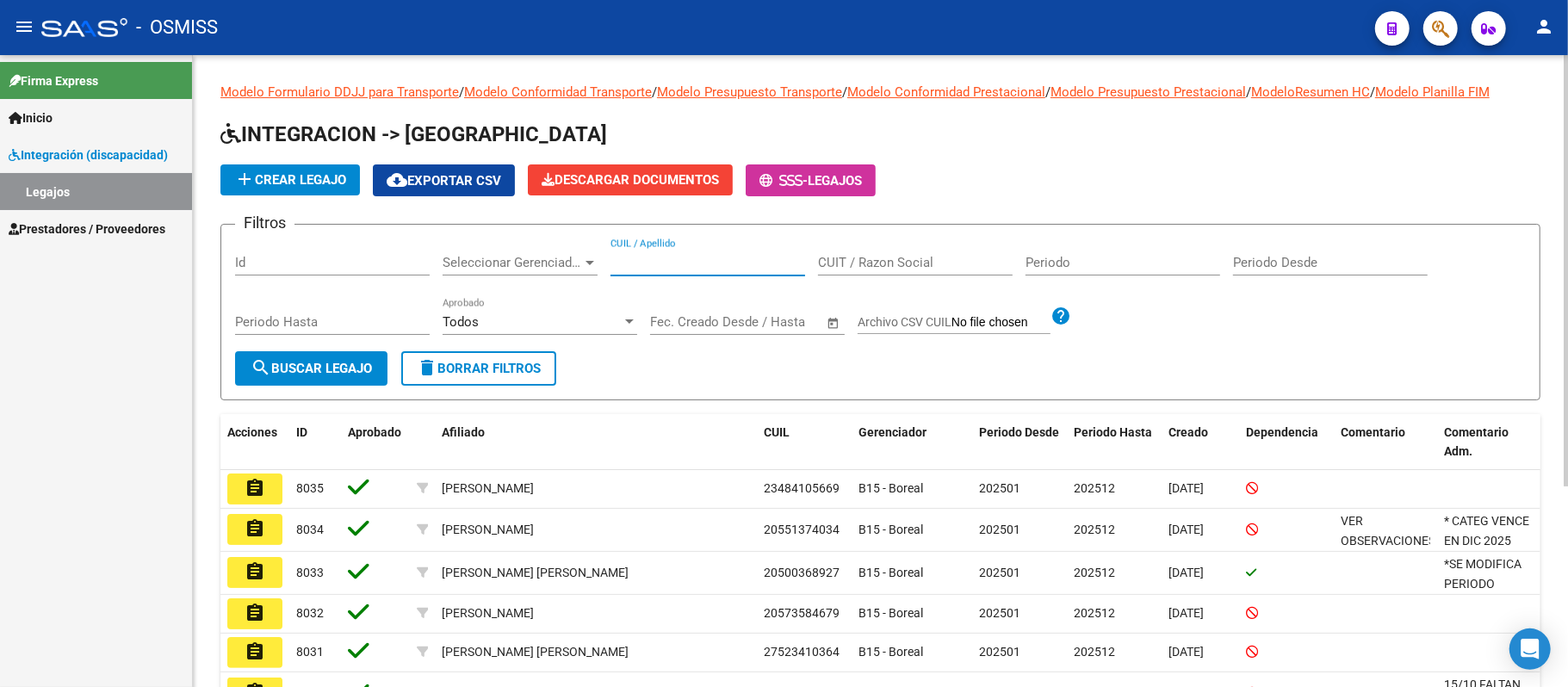
click at [699, 260] on input "CUIL / Apellido" at bounding box center [708, 262] width 195 height 16
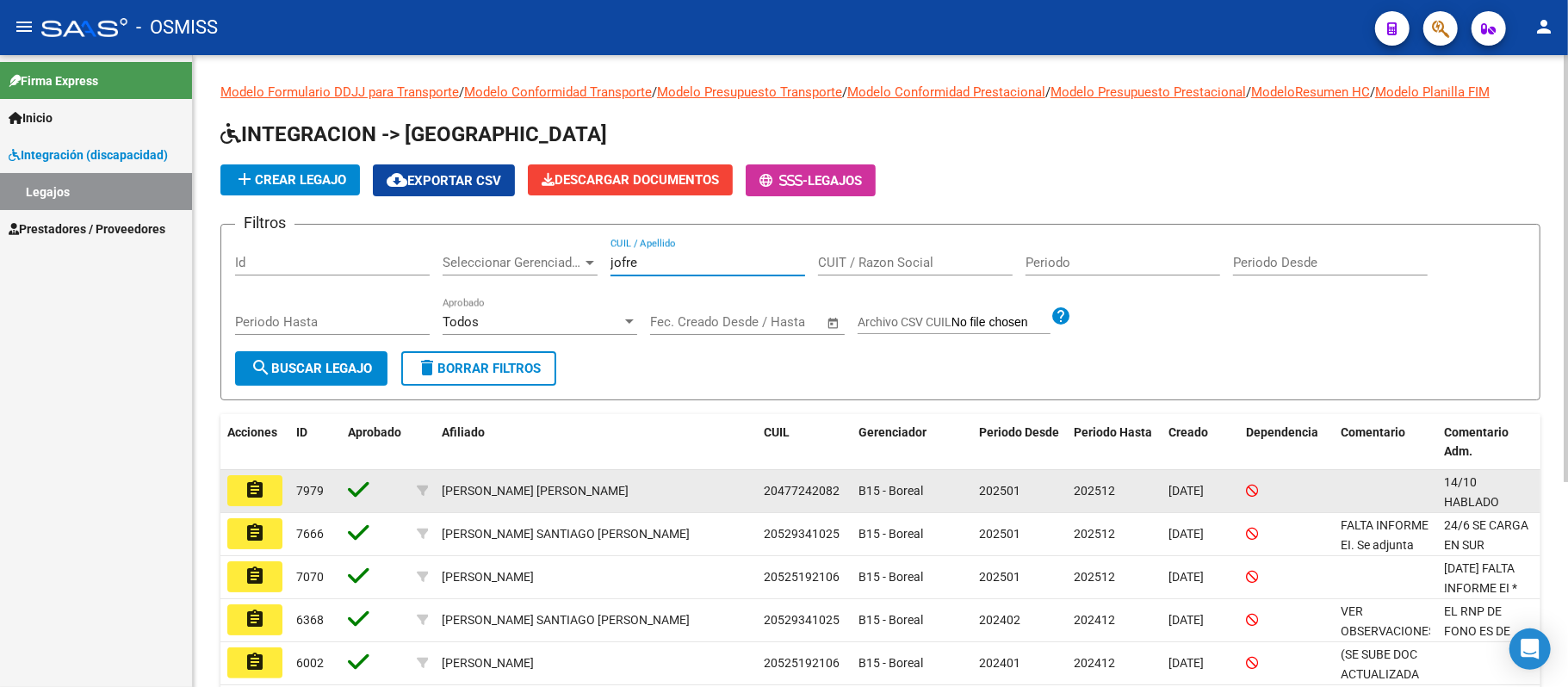
type input "jofre"
click at [253, 500] on button "assignment" at bounding box center [254, 491] width 56 height 31
